Goal: Information Seeking & Learning: Learn about a topic

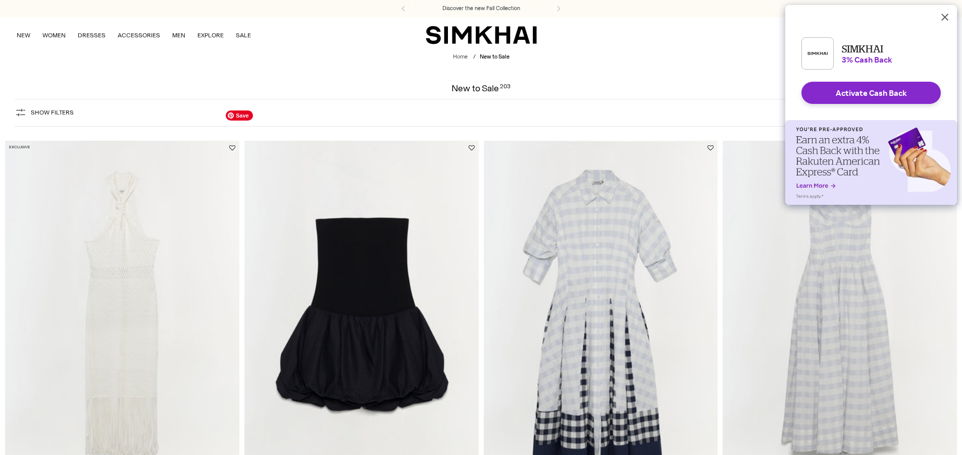
scroll to position [93, 0]
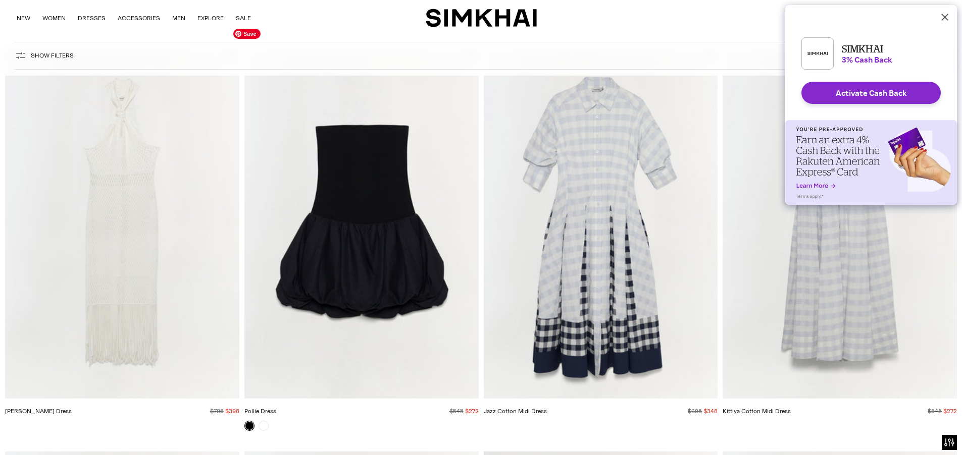
click at [0, 0] on img "Pollie Dress" at bounding box center [0, 0] width 0 height 0
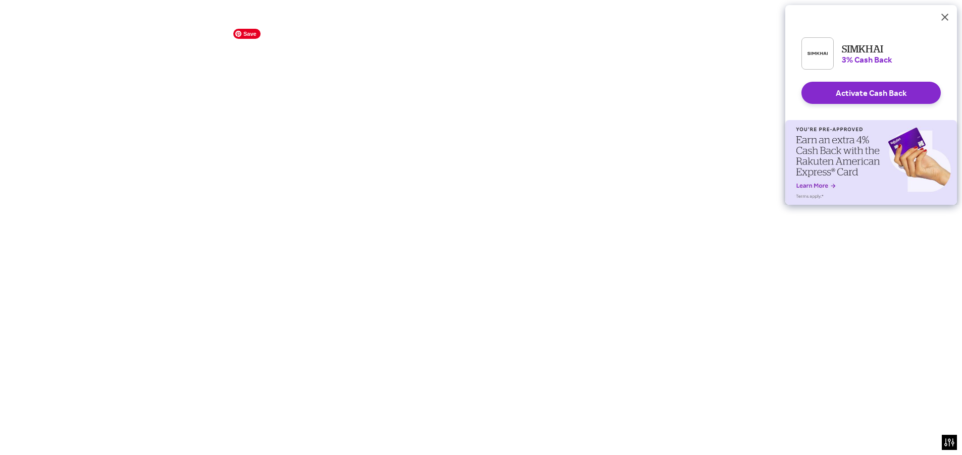
scroll to position [0, 0]
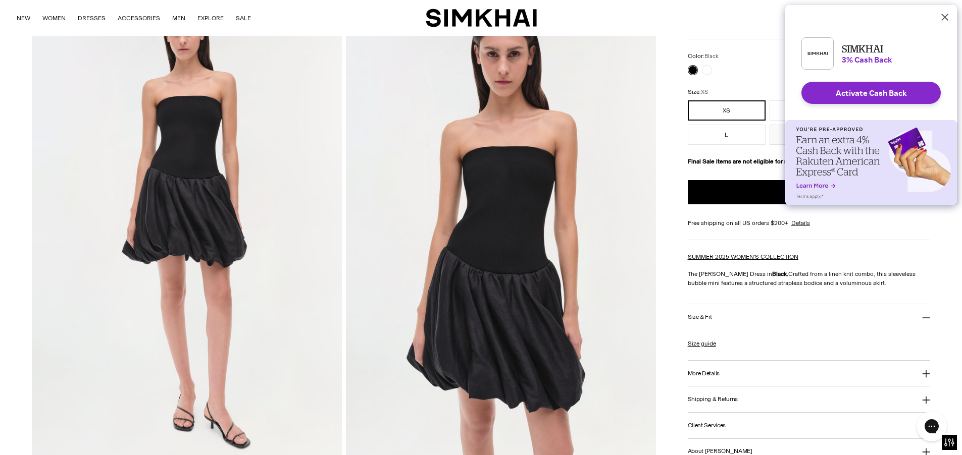
click at [721, 372] on button "More Details" at bounding box center [809, 374] width 243 height 26
drag, startPoint x: 717, startPoint y: 398, endPoint x: 713, endPoint y: 426, distance: 28.1
click at [713, 426] on span "Style 325-1189-KP Model is 5'10" and wearing size XS-XL Partly Lined, Pull On 5…" at bounding box center [738, 418] width 101 height 62
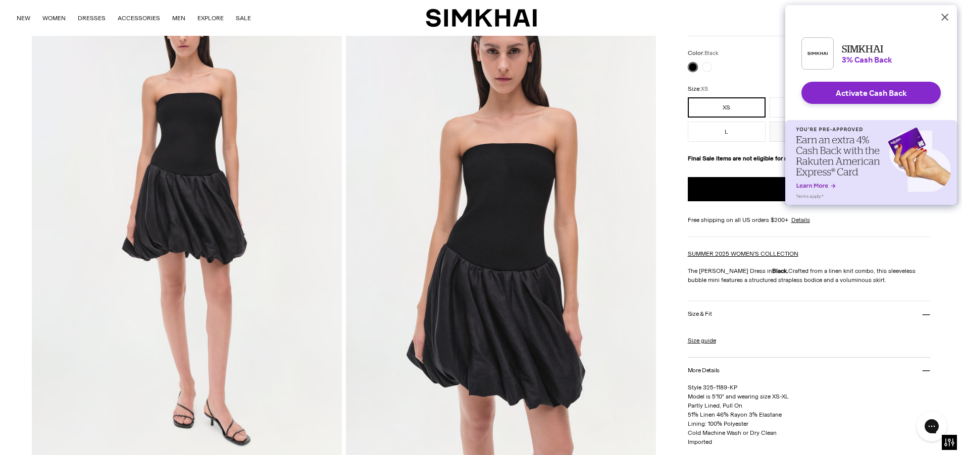
scroll to position [82, 0]
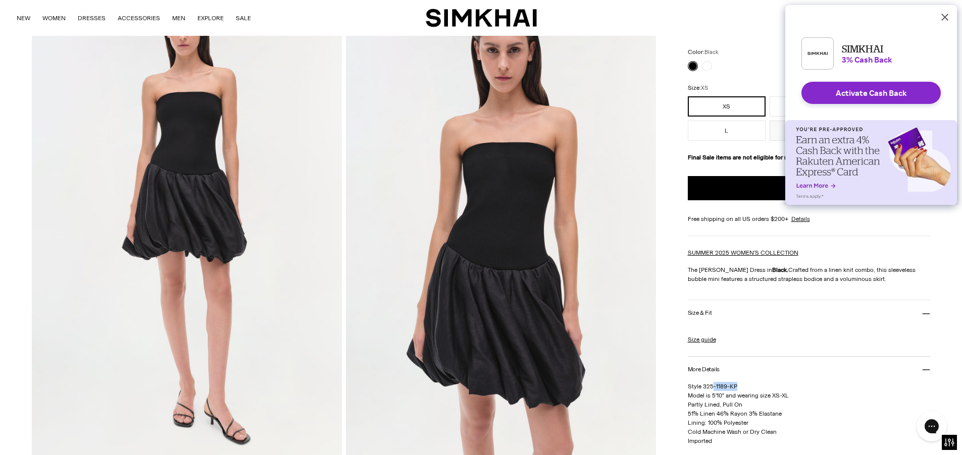
drag, startPoint x: 714, startPoint y: 388, endPoint x: 747, endPoint y: 388, distance: 33.3
click at [747, 388] on p "Style 325-1189-KP Model is 5'10" and wearing size XS-XL Partly Lined, Pull On 5…" at bounding box center [809, 414] width 243 height 64
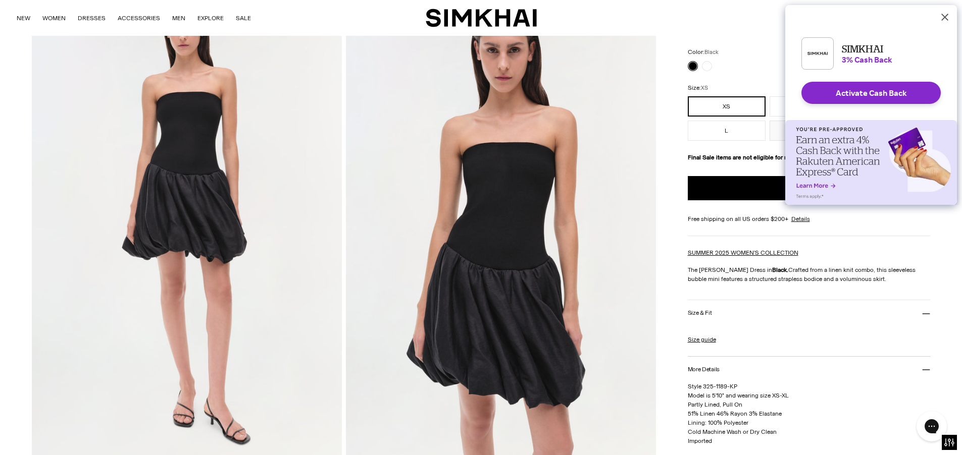
click at [758, 428] on p "Style 325-1189-KP Model is 5'10" and wearing size XS-XL Partly Lined, Pull On 5…" at bounding box center [809, 414] width 243 height 64
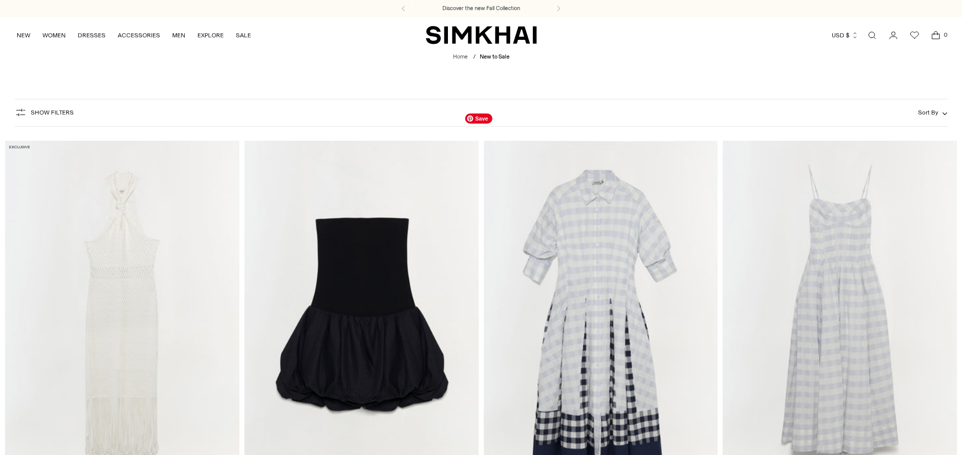
scroll to position [93, 0]
